Goal: Task Accomplishment & Management: Manage account settings

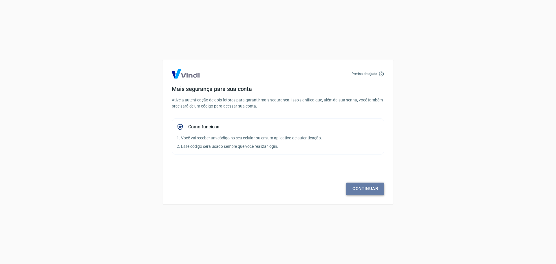
click at [377, 183] on link "Continuar" at bounding box center [365, 189] width 38 height 12
